Goal: Task Accomplishment & Management: Use online tool/utility

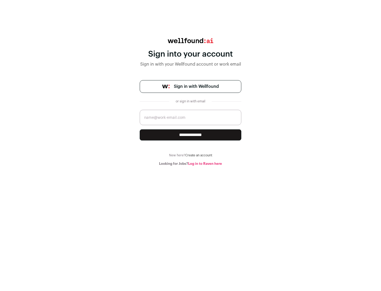
click at [196, 87] on span "Sign in with Wellfound" at bounding box center [196, 86] width 45 height 6
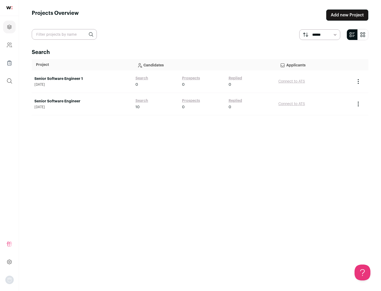
click at [82, 101] on link "Senior Software Engineer" at bounding box center [82, 101] width 96 height 5
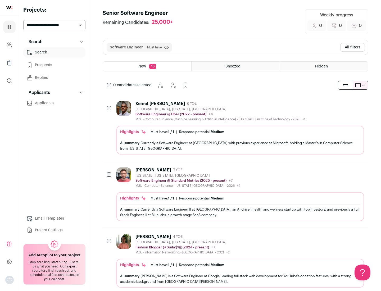
click at [236, 128] on div "Highlights Must have: 1 / 1 How many must haves have been fulfilled? | Response…" at bounding box center [240, 140] width 248 height 29
